Goal: Information Seeking & Learning: Check status

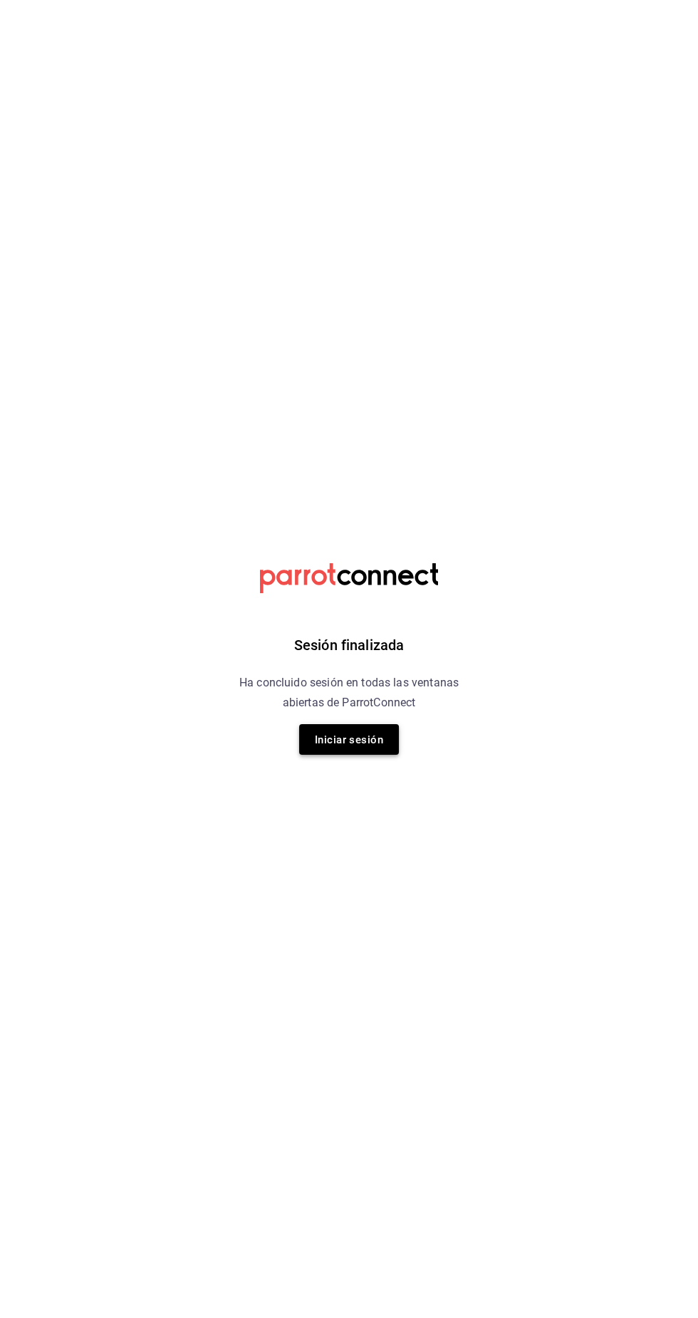
click at [368, 739] on font "Iniciar sesión" at bounding box center [349, 740] width 68 height 13
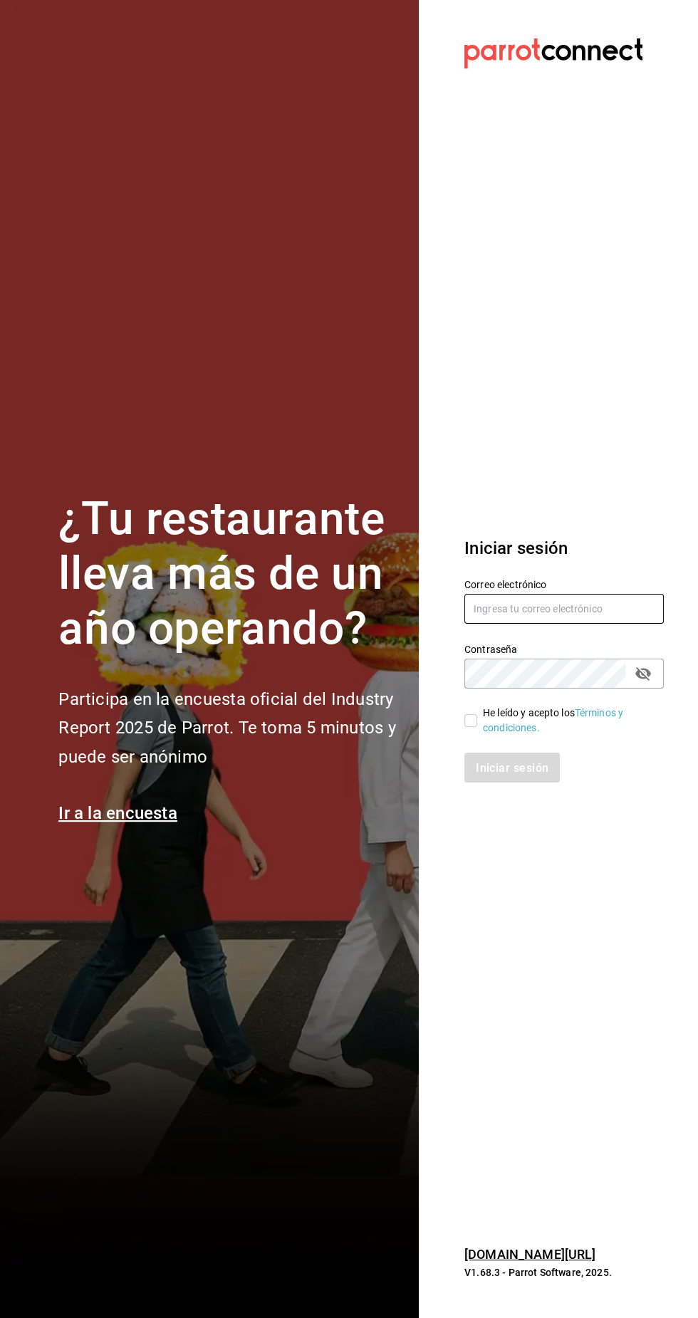
click at [578, 624] on input "text" at bounding box center [563, 609] width 199 height 30
type input "josuecarranza94@bmr.com"
click at [518, 783] on div "Iniciar sesión" at bounding box center [563, 768] width 199 height 30
click at [473, 727] on input "He leído y acepto los Términos y condiciones." at bounding box center [470, 720] width 13 height 13
checkbox input "true"
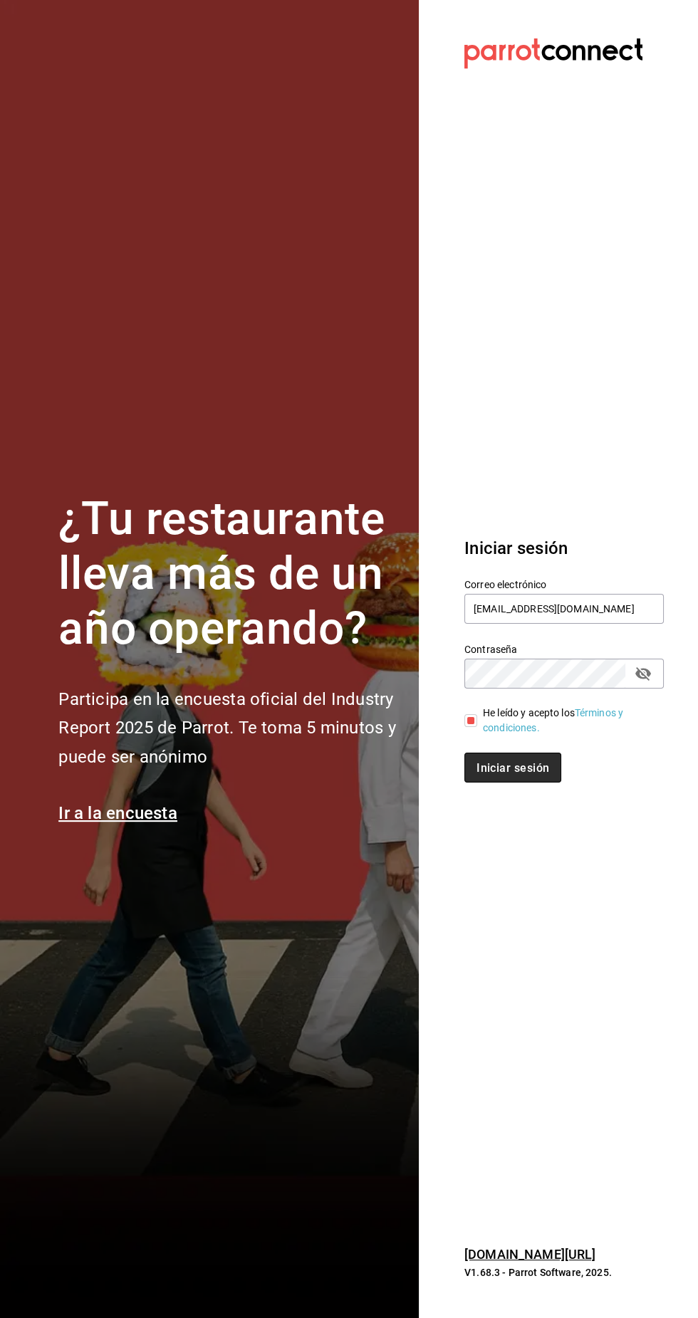
click at [516, 774] on font "Iniciar sesión" at bounding box center [513, 768] width 73 height 14
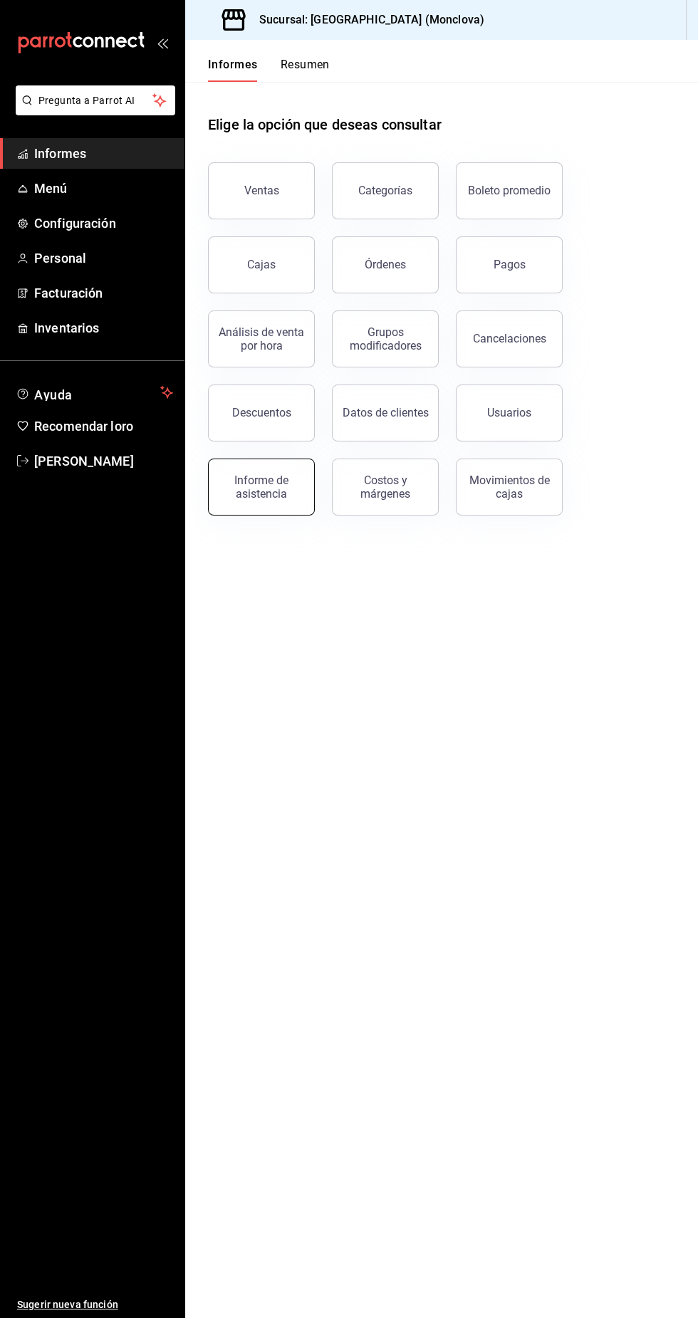
click at [298, 506] on button "Informe de asistencia" at bounding box center [261, 487] width 107 height 57
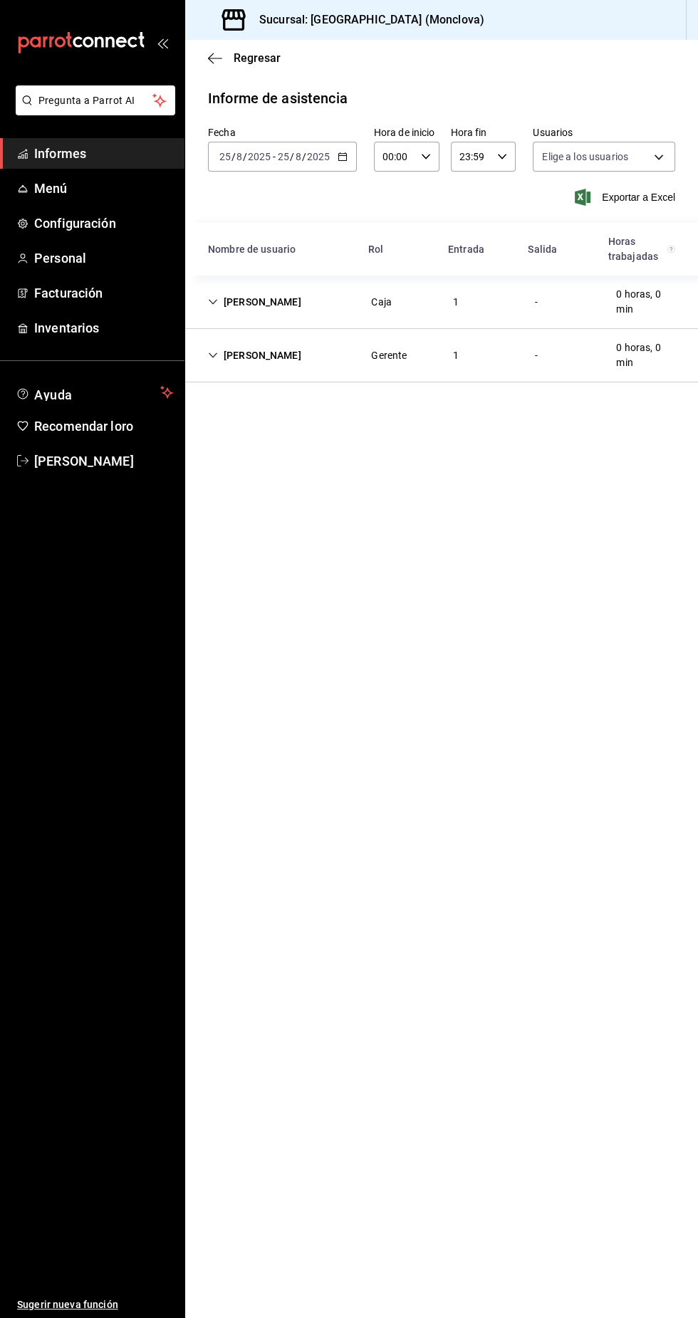
click at [259, 316] on div "Fatima Ramos Caja 1 - 0 horas, 0 min" at bounding box center [441, 302] width 513 height 53
click at [341, 160] on icon "button" at bounding box center [343, 157] width 10 height 10
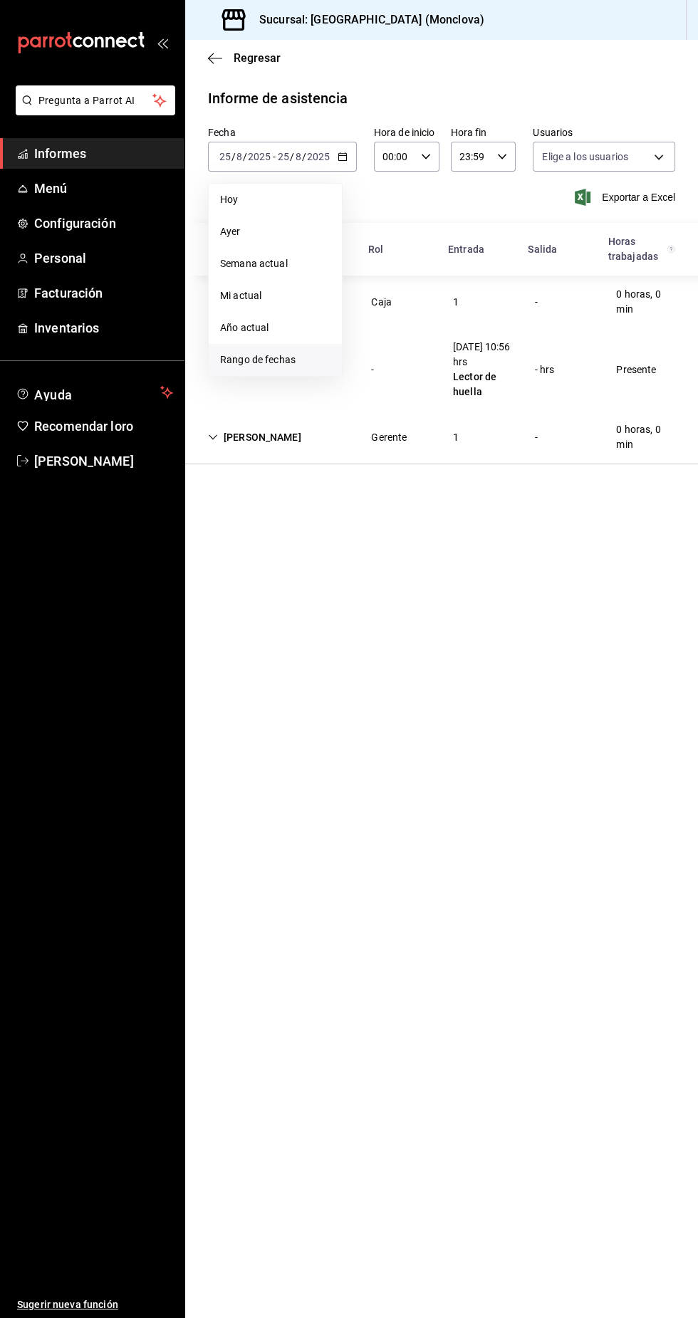
click at [328, 360] on span "Rango de fechas" at bounding box center [275, 360] width 110 height 15
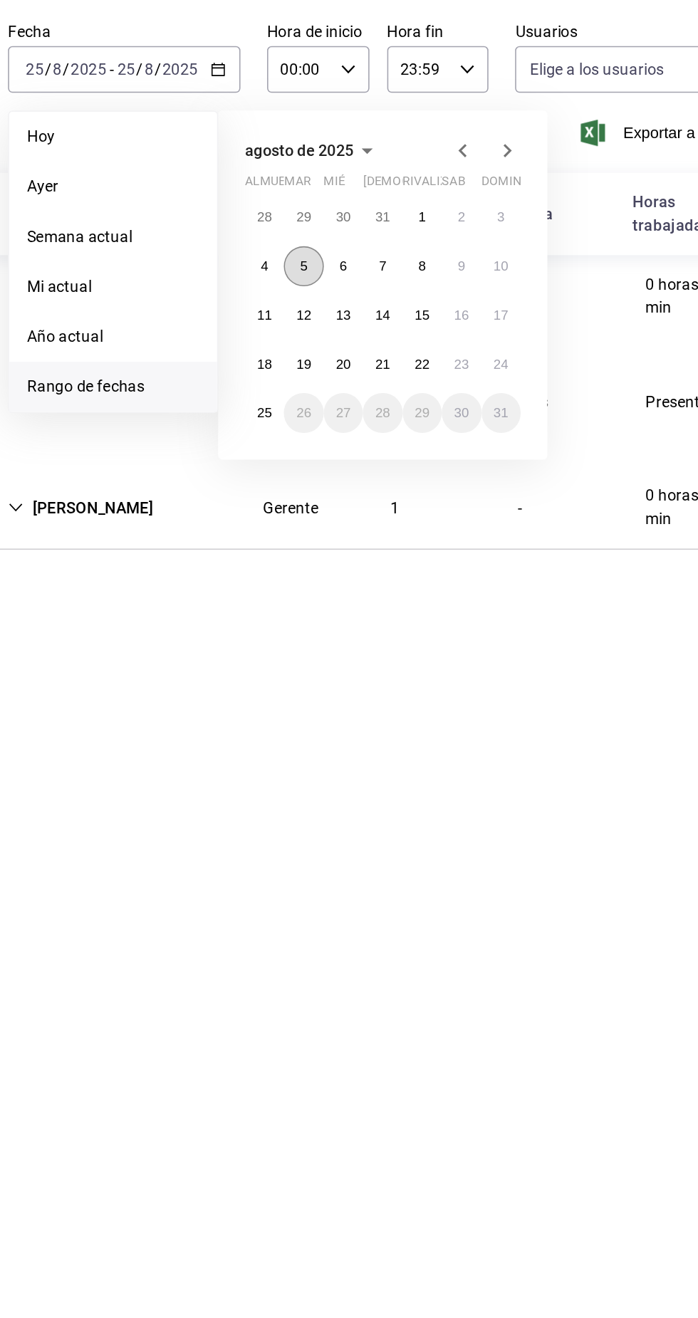
click at [397, 284] on font "5" at bounding box center [397, 283] width 5 height 10
click at [397, 345] on font "19" at bounding box center [396, 345] width 9 height 10
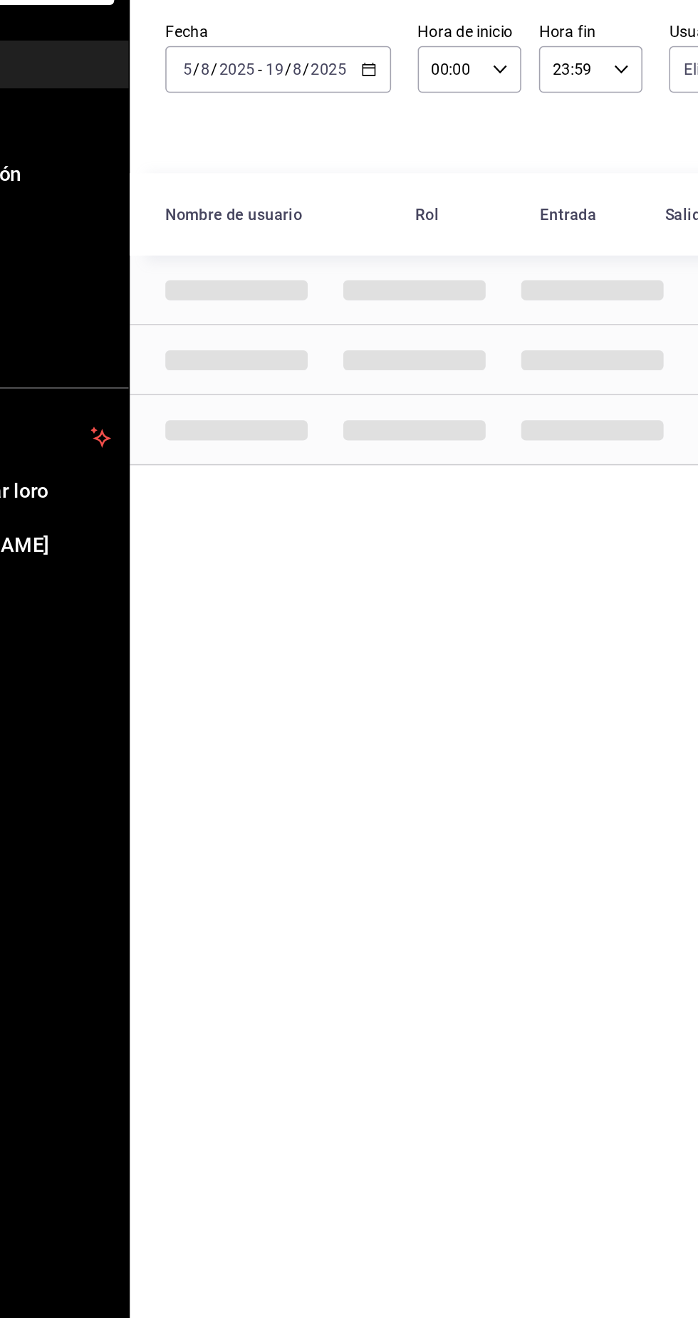
click at [339, 157] on icon "button" at bounding box center [338, 157] width 10 height 10
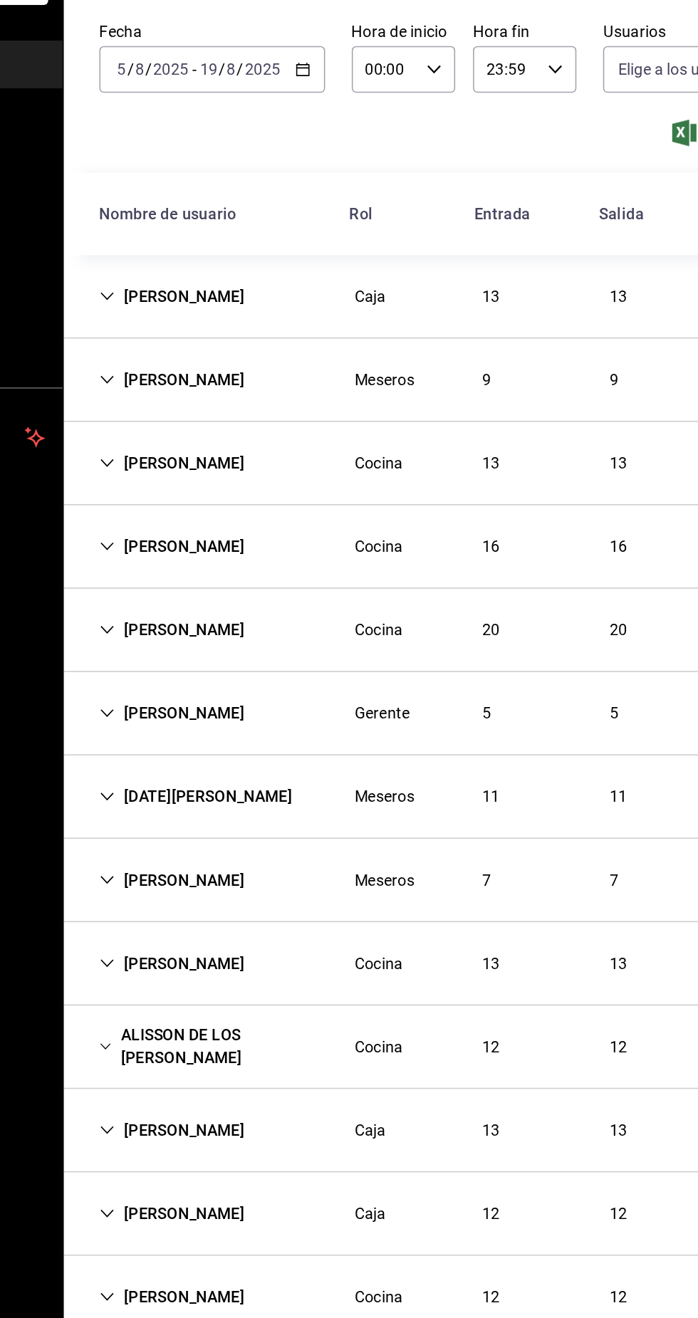
click at [407, 299] on div "Fatima Ramos Caja 13 13 115 horas, 9 min" at bounding box center [441, 302] width 513 height 53
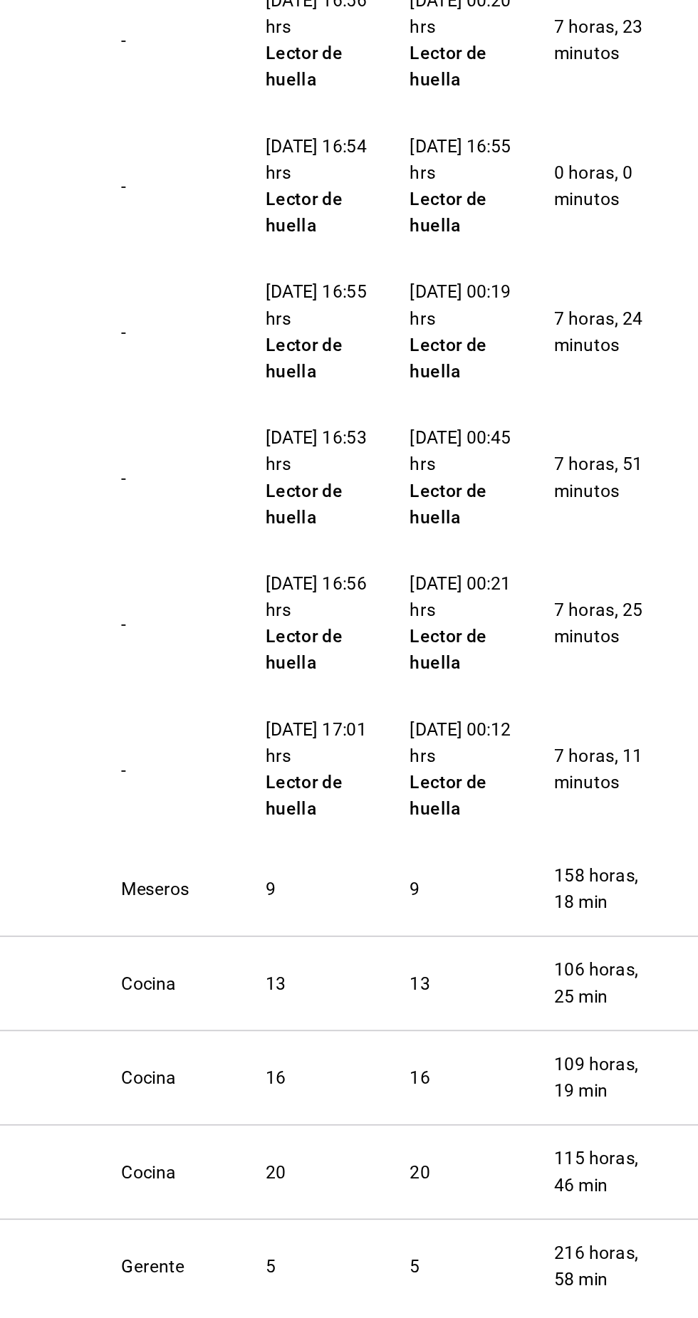
click at [494, 1016] on div "19/08/25 17:01 hrs" at bounding box center [482, 1011] width 59 height 30
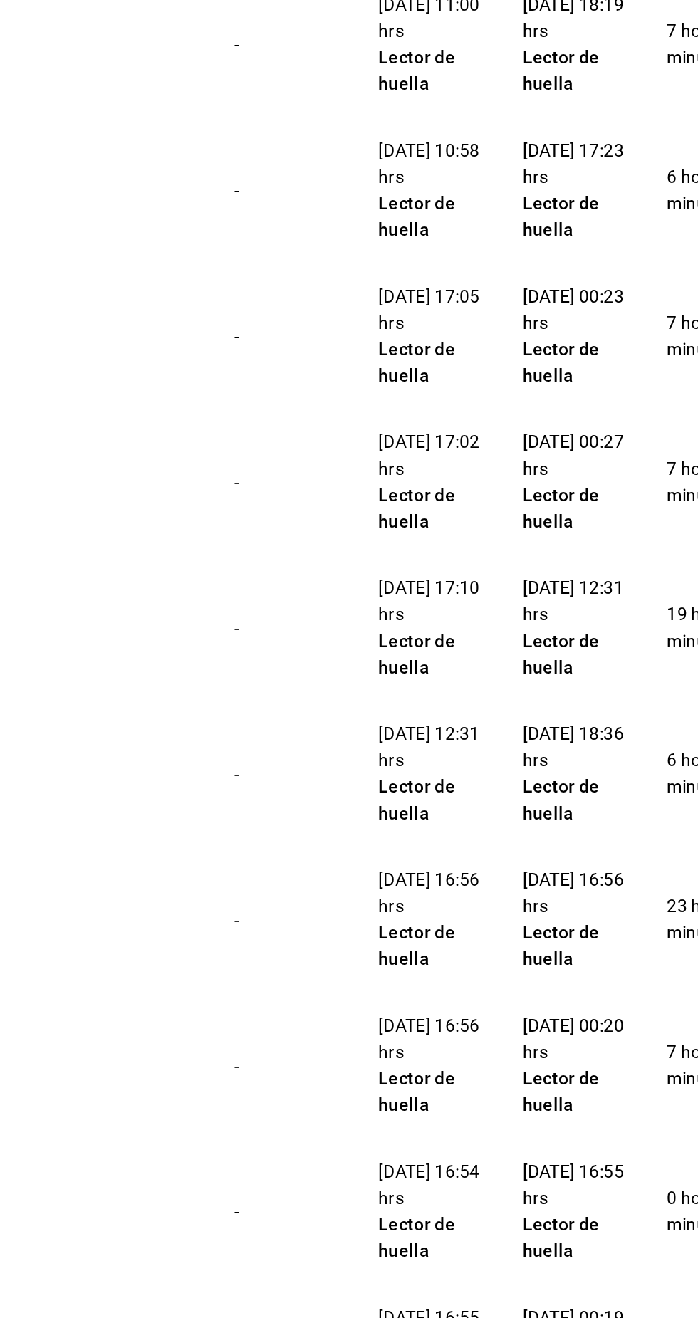
scroll to position [310, 0]
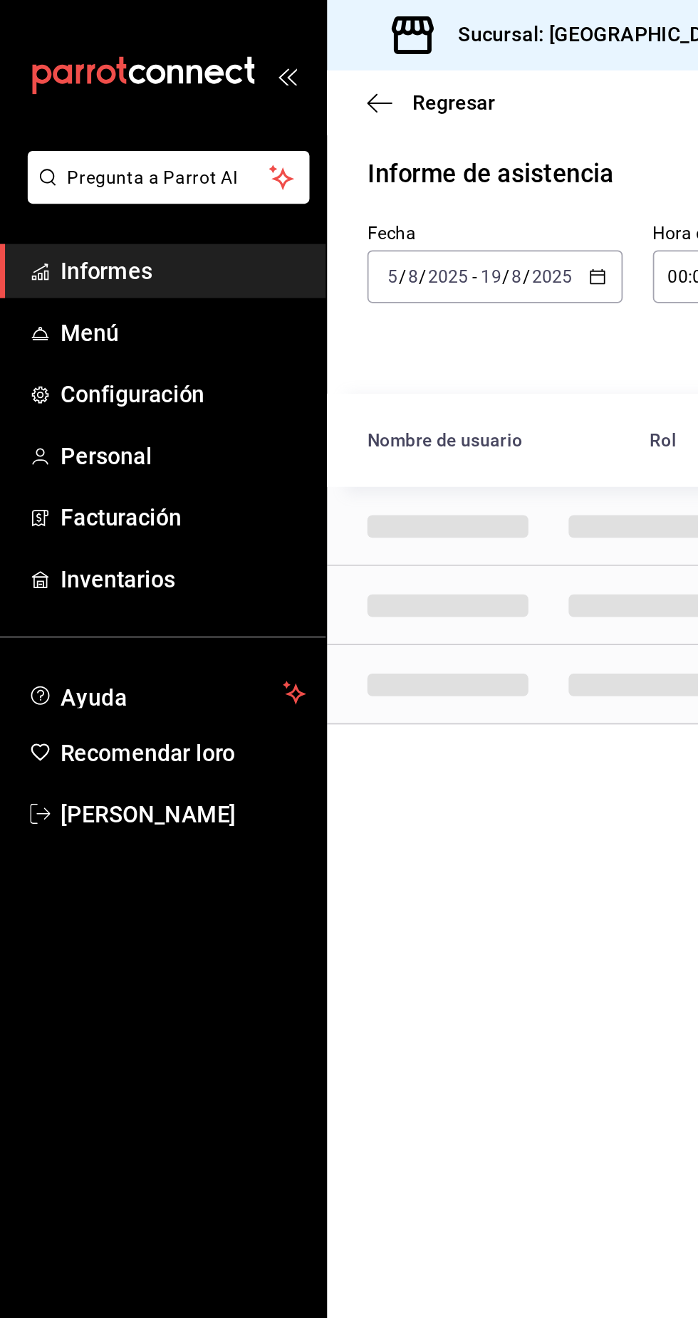
scroll to position [0, 21]
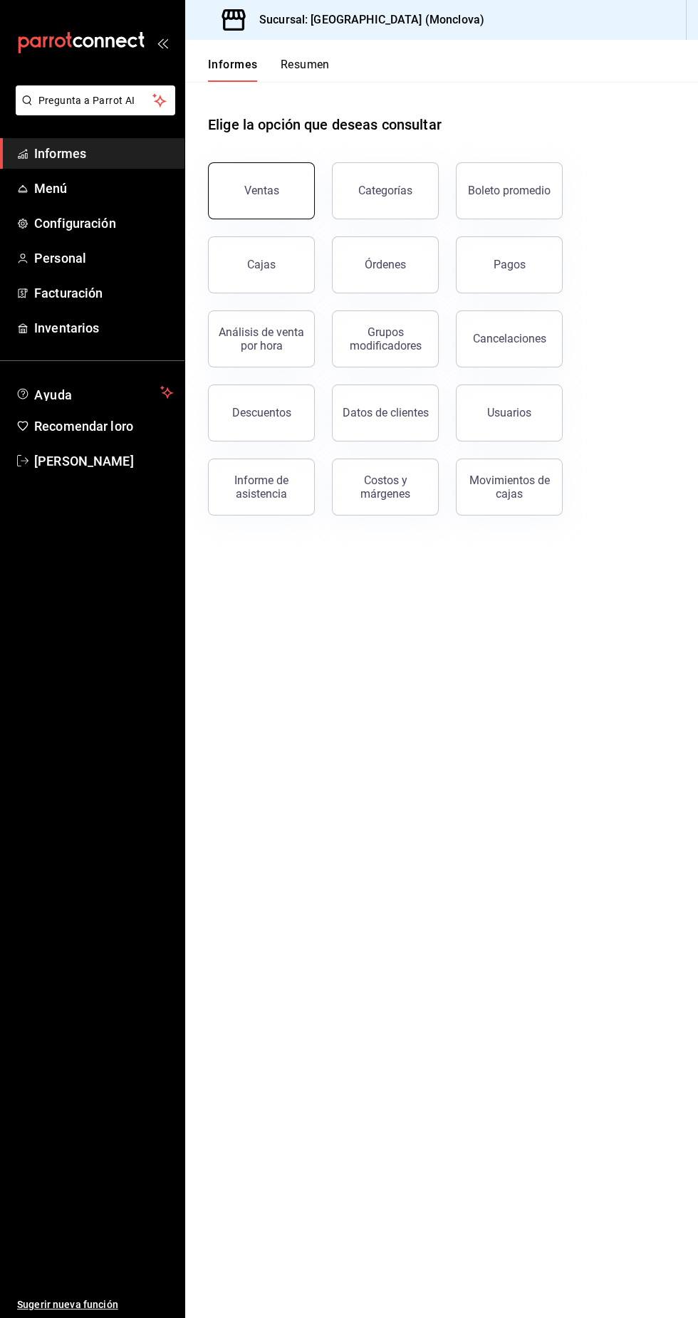
click at [276, 206] on button "Ventas" at bounding box center [261, 190] width 107 height 57
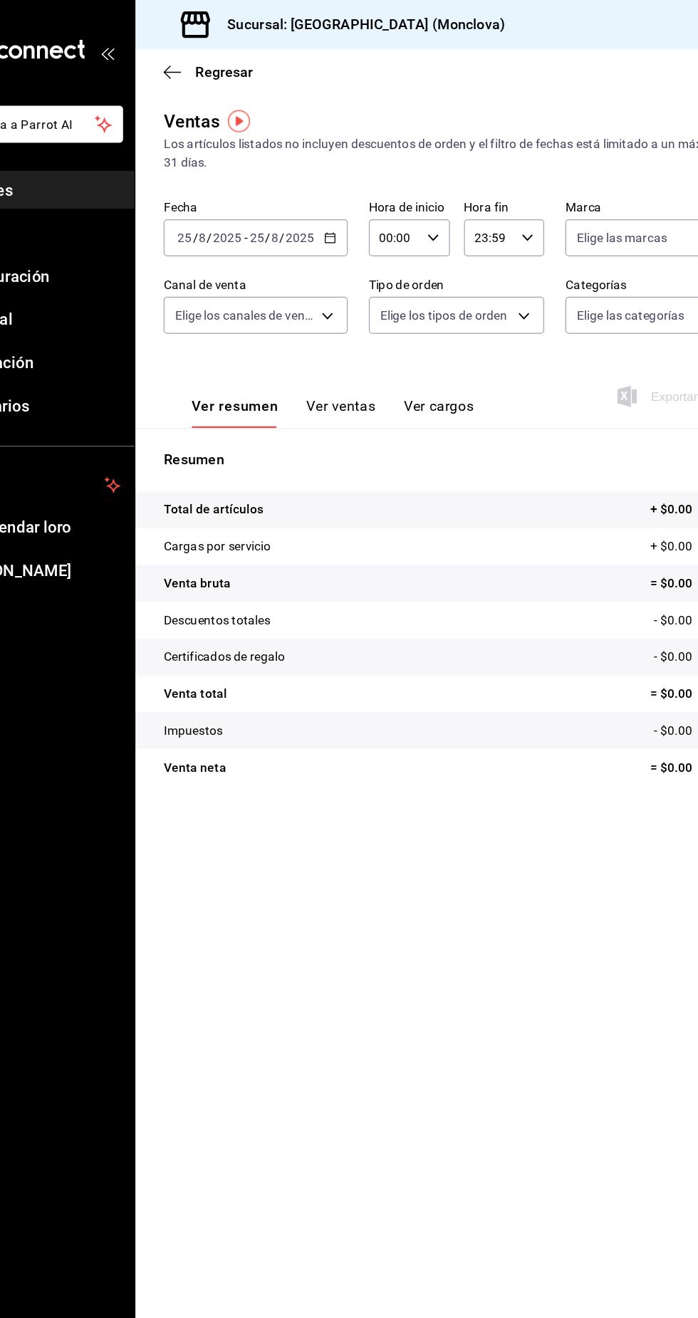
click at [317, 192] on input "2025" at bounding box center [318, 192] width 24 height 11
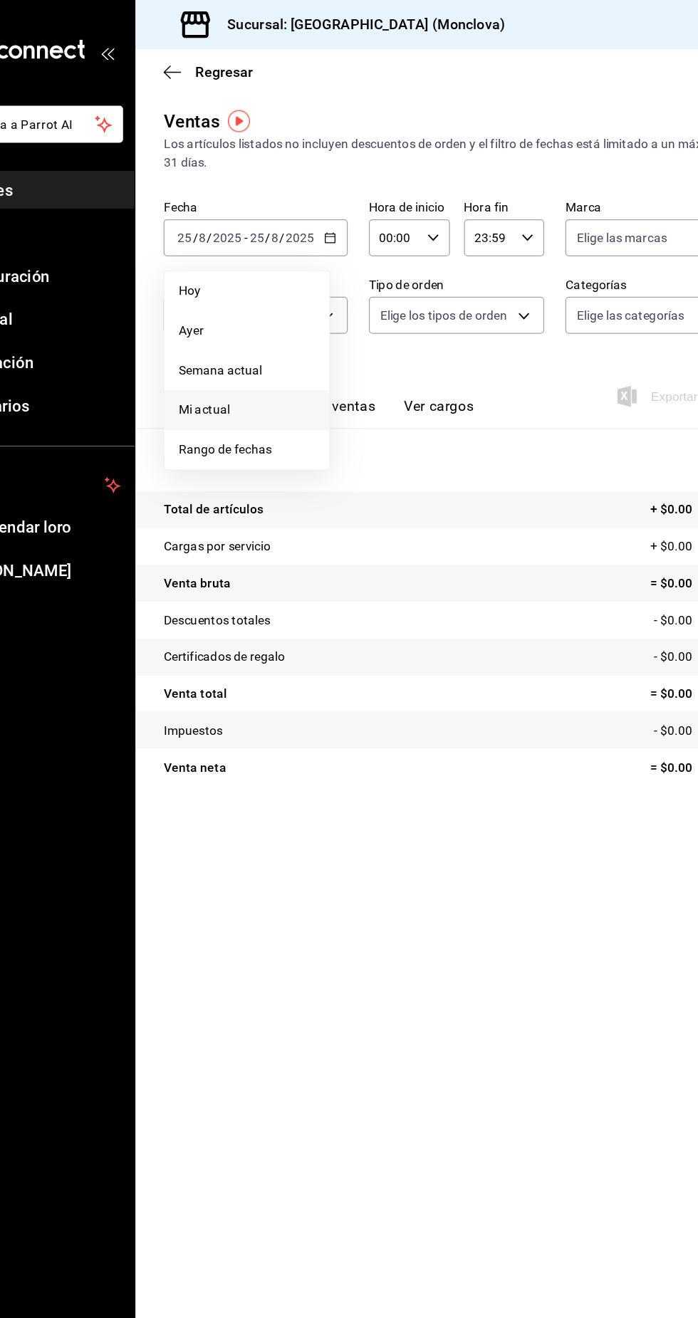
click at [305, 331] on span "Mi actual" at bounding box center [275, 331] width 110 height 15
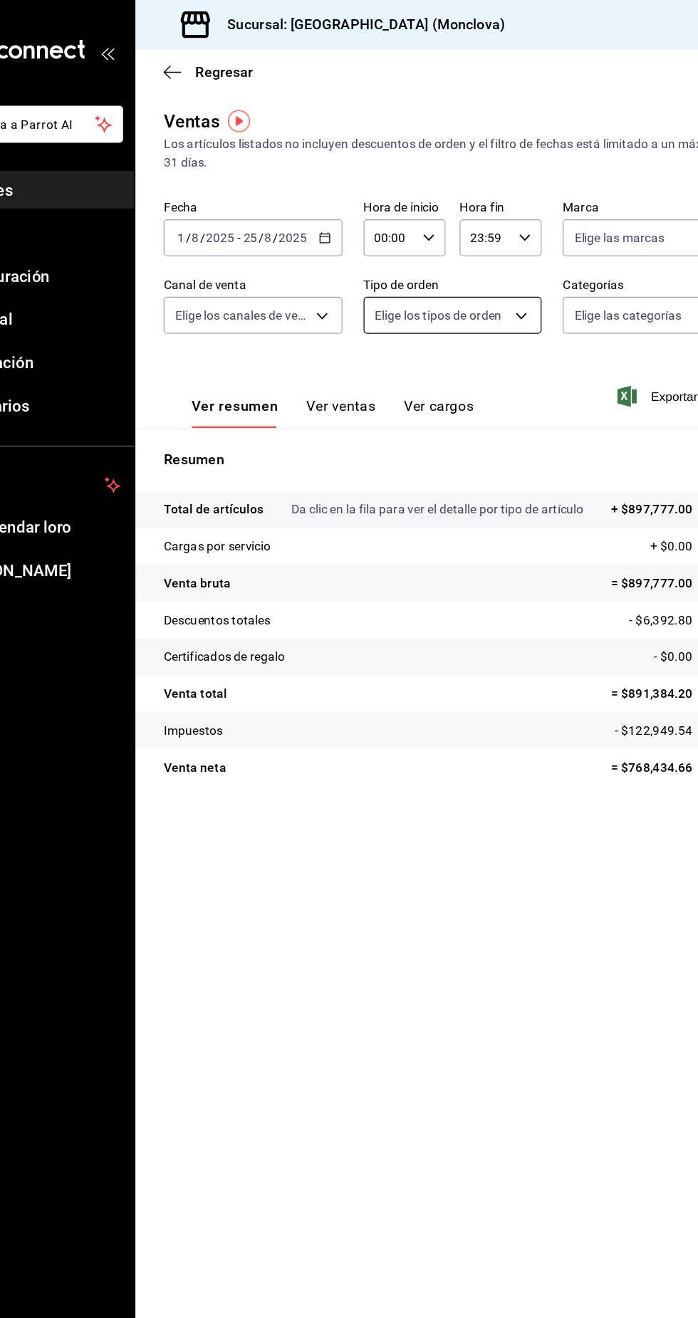
click at [477, 264] on body "Pregunta a Parrot AI Informes Menú Configuración Personal Facturación Inventari…" at bounding box center [349, 659] width 698 height 1318
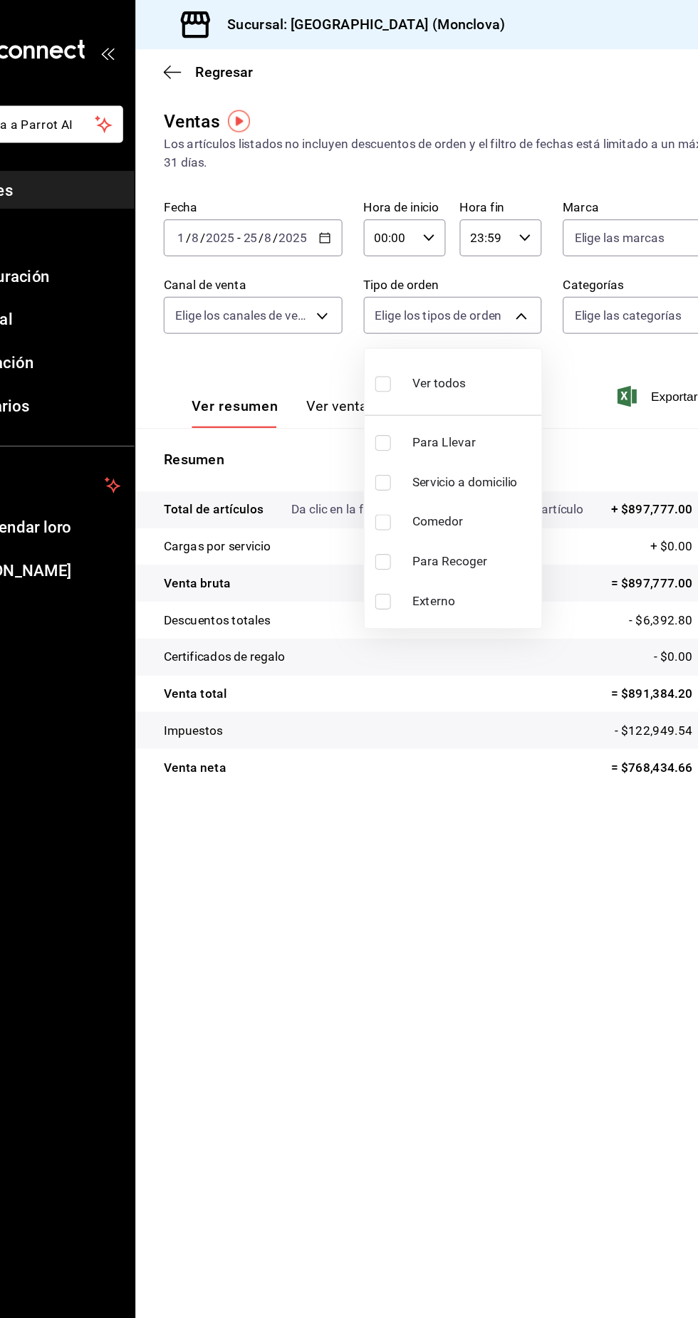
click at [476, 352] on span "Para Llevar" at bounding box center [458, 357] width 99 height 15
type input "85228e7a-0cc9-4b4d-8f4d-d065e8915bde"
checkbox input "true"
click at [458, 389] on font "Servicio a domicilio" at bounding box center [451, 389] width 85 height 11
type input "85228e7a-0cc9-4b4d-8f4d-d065e8915bde,3a3dfd45-f2a6-443b-9b6e-2023d6b699b8"
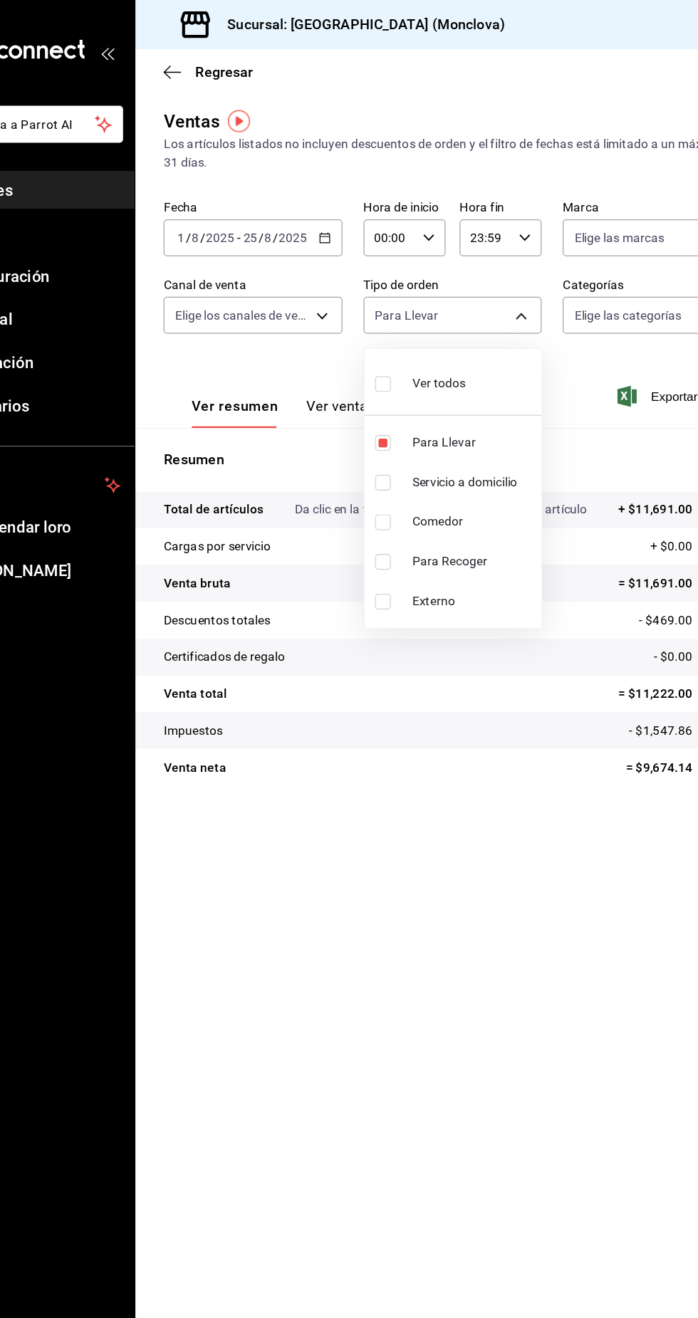
checkbox input "true"
click at [413, 452] on font "Para Recoger" at bounding box center [439, 453] width 61 height 11
type input "85228e7a-0cc9-4b4d-8f4d-d065e8915bde,3a3dfd45-f2a6-443b-9b6e-2023d6b699b8,8682c…"
checkbox input "true"
click at [501, 788] on div at bounding box center [349, 659] width 698 height 1318
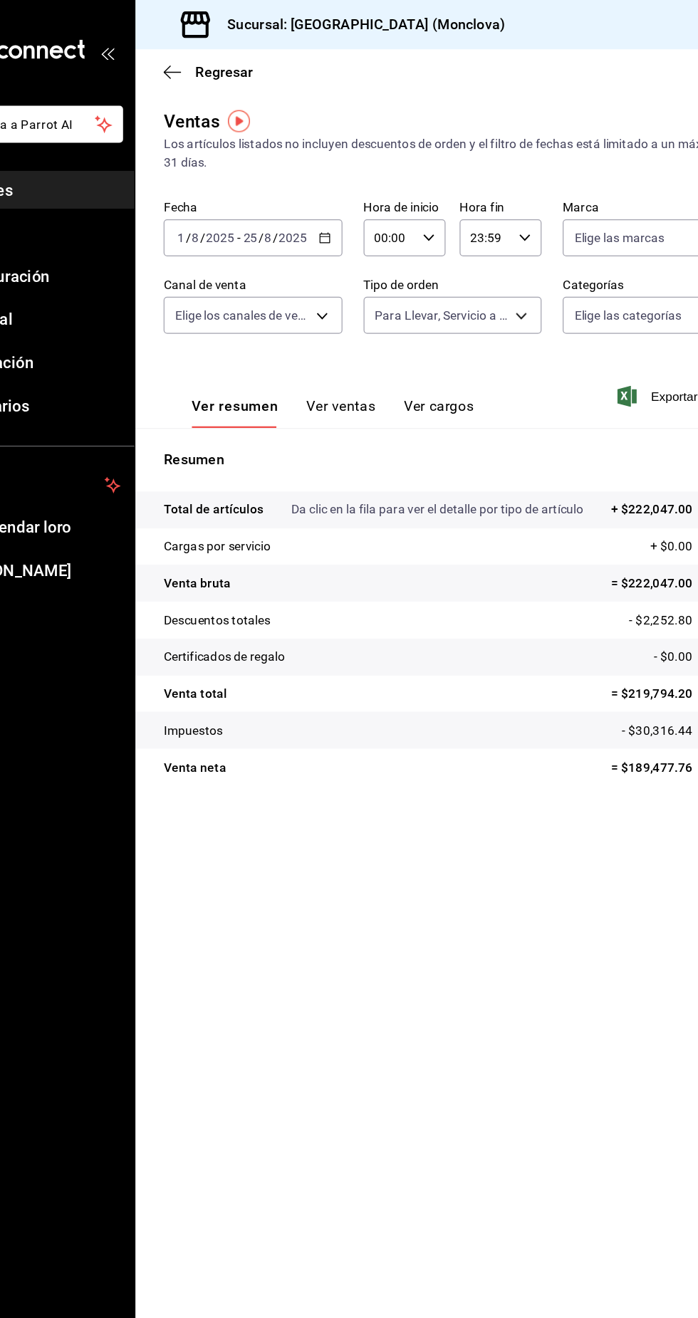
click at [568, 764] on main "Regresar Ventas Los artículos listados no incluyen descuentos de orden y el fil…" at bounding box center [441, 679] width 513 height 1279
